Goal: Task Accomplishment & Management: Use online tool/utility

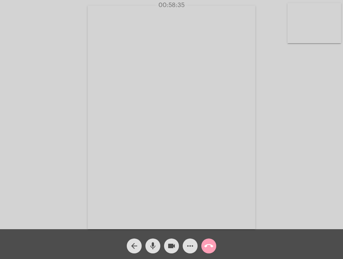
drag, startPoint x: 0, startPoint y: 0, endPoint x: 209, endPoint y: 252, distance: 327.6
click at [209, 252] on span "call_end" at bounding box center [209, 246] width 9 height 15
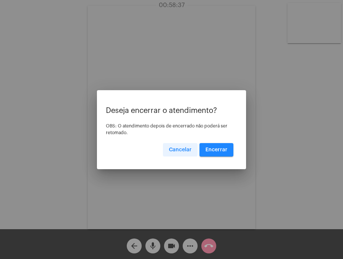
click at [168, 150] on button "Cancelar" at bounding box center [180, 149] width 35 height 13
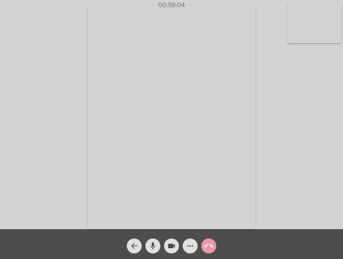
click at [208, 246] on mat-icon "call_end" at bounding box center [209, 246] width 9 height 9
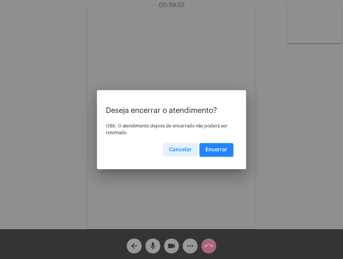
click at [209, 148] on span "Encerrar" at bounding box center [217, 149] width 22 height 5
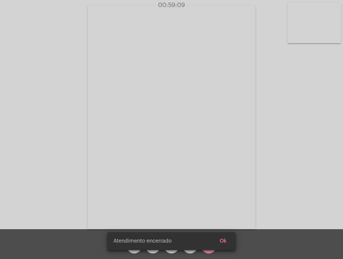
click at [209, 148] on video at bounding box center [172, 118] width 168 height 224
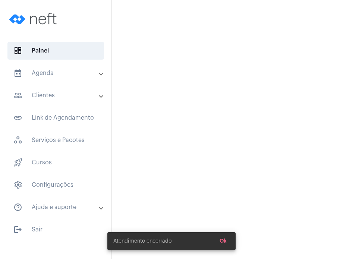
click at [209, 148] on mat-sidenav-content at bounding box center [227, 129] width 231 height 259
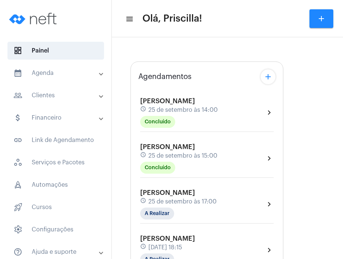
type input "[URL][DOMAIN_NAME]"
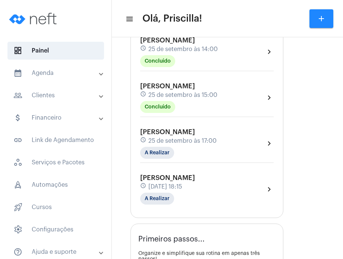
scroll to position [182, 0]
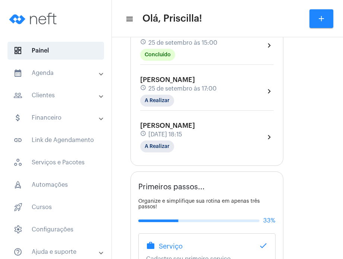
click at [239, 138] on div "[PERSON_NAME] schedule [DATE] 18:15 A Realizar chevron_right" at bounding box center [207, 137] width 134 height 31
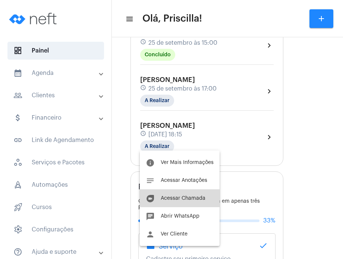
click at [192, 197] on span "Acessar Chamada" at bounding box center [183, 198] width 45 height 5
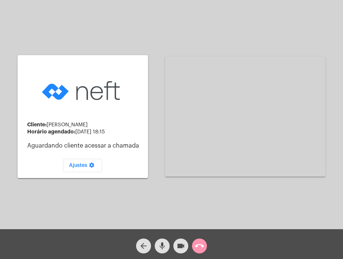
click at [15, 207] on div "Cliente: [PERSON_NAME] Horário agendado: [DATE] 18:15 Aguardando cliente acessa…" at bounding box center [172, 116] width 342 height 230
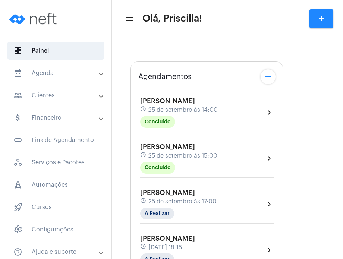
type input "[URL][DOMAIN_NAME]"
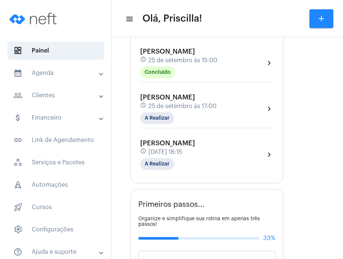
scroll to position [166, 0]
